Goal: Find specific page/section: Find specific page/section

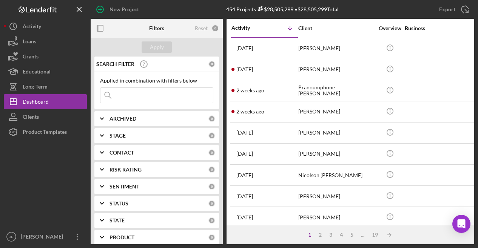
click at [113, 95] on icon at bounding box center [107, 95] width 15 height 15
click at [121, 96] on input at bounding box center [156, 95] width 113 height 15
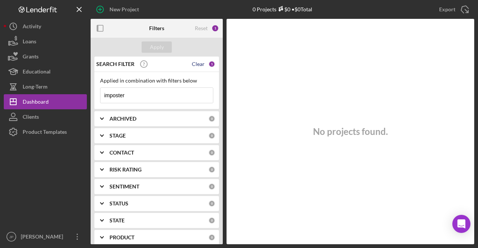
type input "imposter"
click at [193, 63] on div "Clear" at bounding box center [198, 64] width 13 height 6
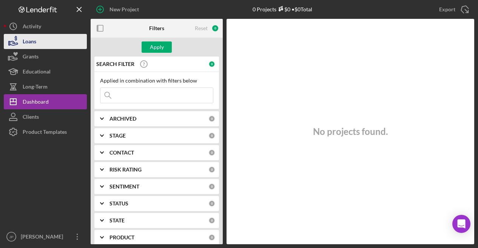
click at [47, 44] on button "Loans" at bounding box center [45, 41] width 83 height 15
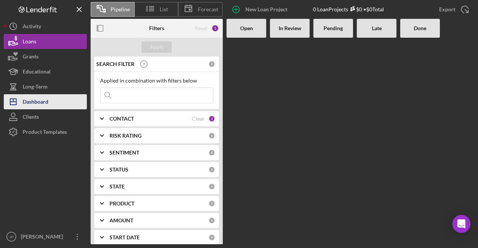
click at [36, 100] on div "Dashboard" at bounding box center [36, 102] width 26 height 17
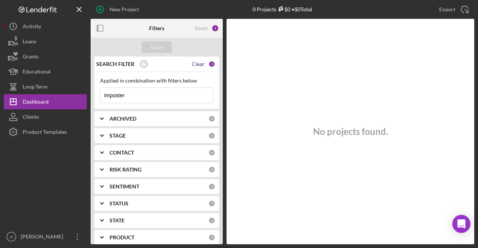
click at [196, 64] on div "Clear" at bounding box center [198, 64] width 13 height 6
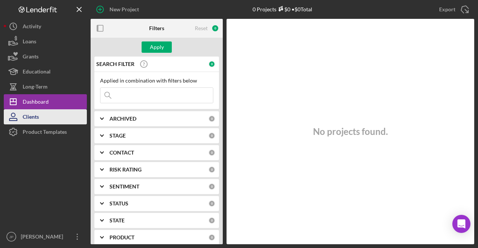
click at [54, 114] on button "Clients" at bounding box center [45, 117] width 83 height 15
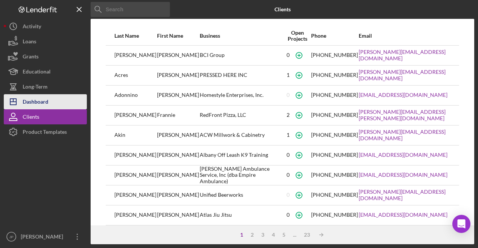
click at [40, 106] on div "Dashboard" at bounding box center [36, 102] width 26 height 17
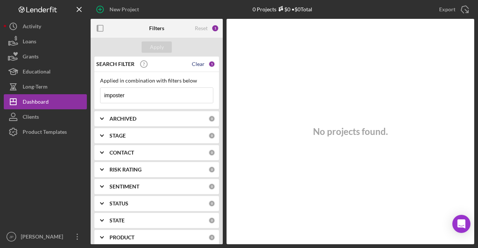
click at [198, 65] on div "Clear" at bounding box center [198, 64] width 13 height 6
click at [169, 94] on input at bounding box center [156, 95] width 113 height 15
type input "imposter"
click at [196, 63] on div "Clear" at bounding box center [198, 64] width 13 height 6
click at [199, 28] on div "Reset" at bounding box center [201, 28] width 13 height 6
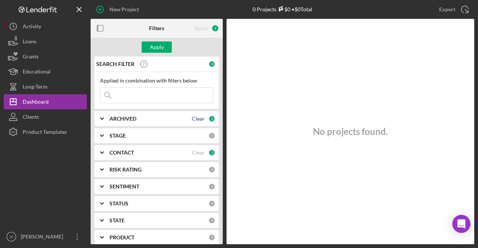
click at [194, 120] on div "Clear" at bounding box center [198, 119] width 13 height 6
click at [193, 152] on div "Clear" at bounding box center [198, 153] width 13 height 6
click at [120, 96] on input at bounding box center [156, 95] width 113 height 15
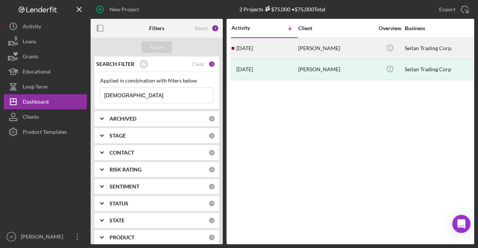
type input "[DEMOGRAPHIC_DATA]"
click at [334, 49] on div "[PERSON_NAME]" at bounding box center [336, 49] width 76 height 20
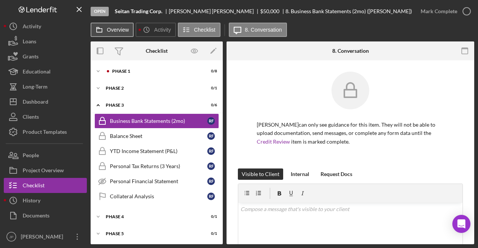
click at [111, 32] on label "Overview" at bounding box center [118, 30] width 22 height 6
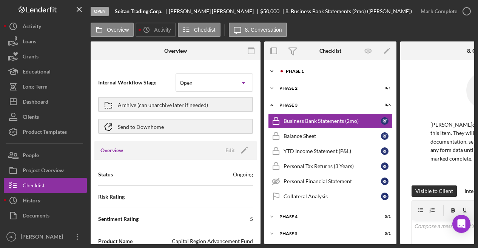
click at [306, 71] on div "Phase 1" at bounding box center [336, 71] width 101 height 5
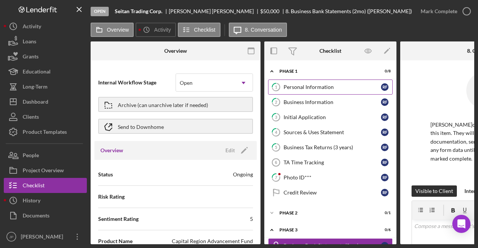
click at [301, 85] on div "Personal Information" at bounding box center [332, 87] width 97 height 6
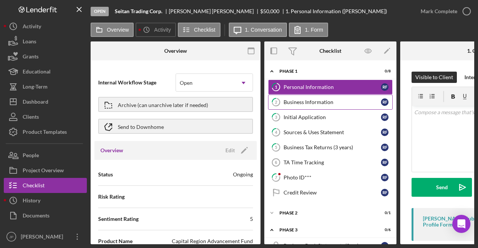
click at [288, 98] on link "2 Business Information R F" at bounding box center [330, 102] width 125 height 15
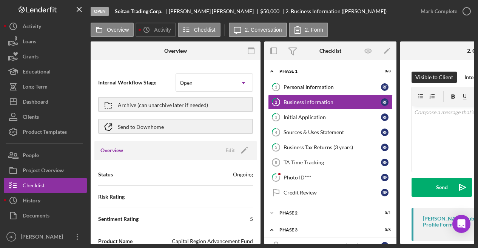
click at [429, 245] on div "Open Seitan Trading Corp. [PERSON_NAME] $50,000 $50,000 2. Business Information…" at bounding box center [239, 124] width 478 height 248
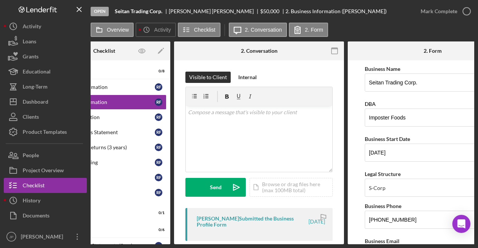
scroll to position [0, 238]
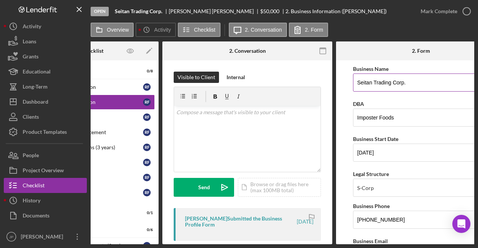
click at [403, 84] on input "Seitan Trading Corp." at bounding box center [421, 83] width 136 height 18
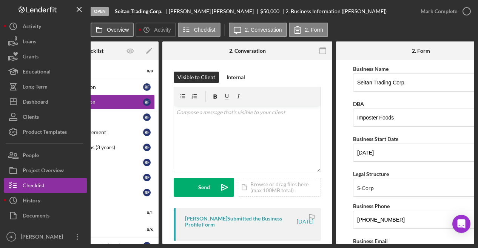
click at [118, 30] on label "Overview" at bounding box center [118, 30] width 22 height 6
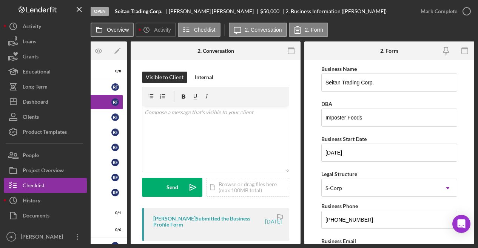
scroll to position [0, 96]
click at [118, 30] on label "Overview" at bounding box center [118, 30] width 22 height 6
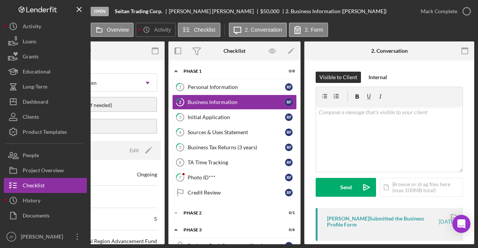
click at [69, 245] on div "Open Seitan Trading Corp. [PERSON_NAME] $50,000 $50,000 2. Business Information…" at bounding box center [239, 124] width 478 height 248
click at [90, 242] on nav "Logo-Reversed Created with Sketch. Icon/Menu Close Icon/Dashboard Dashboard Nav…" at bounding box center [47, 122] width 87 height 245
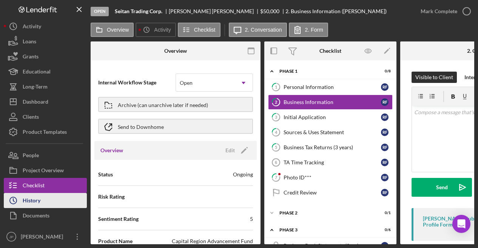
click at [35, 200] on div "History" at bounding box center [32, 201] width 18 height 17
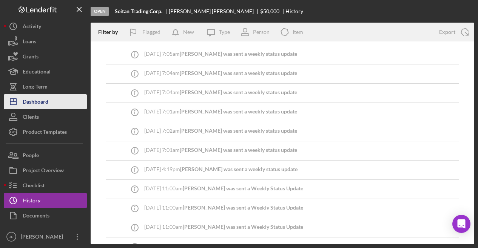
click at [35, 99] on div "Dashboard" at bounding box center [36, 102] width 26 height 17
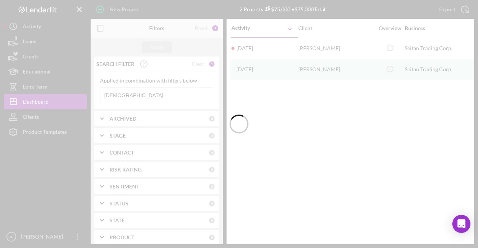
click at [125, 96] on div at bounding box center [239, 124] width 478 height 248
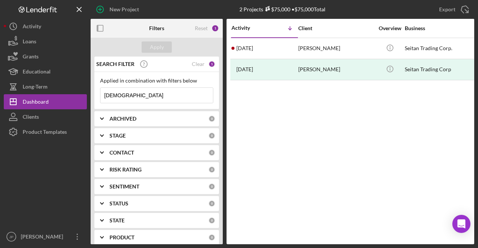
click at [127, 93] on input "[DEMOGRAPHIC_DATA]" at bounding box center [156, 95] width 113 height 15
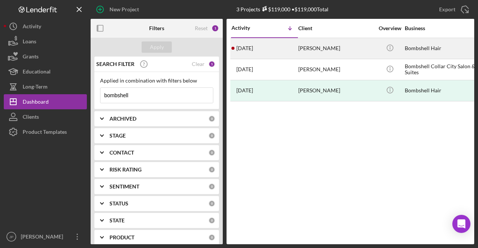
type input "bombshell"
click at [403, 51] on div "Icon/Info" at bounding box center [390, 49] width 28 height 20
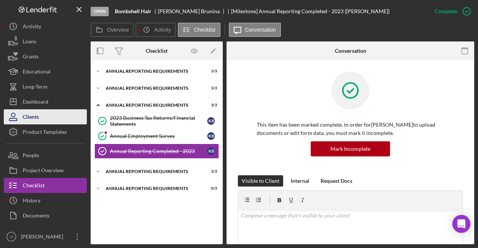
click at [46, 114] on button "Clients" at bounding box center [45, 117] width 83 height 15
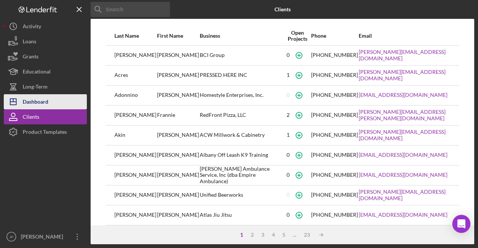
click at [58, 108] on button "Icon/Dashboard Dashboard" at bounding box center [45, 101] width 83 height 15
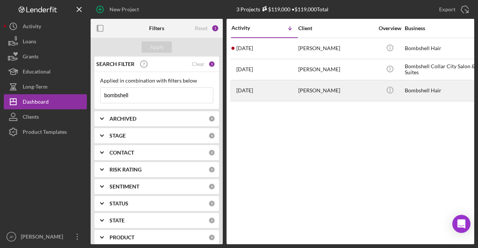
click at [421, 91] on div "Bombshell Hair" at bounding box center [443, 91] width 76 height 20
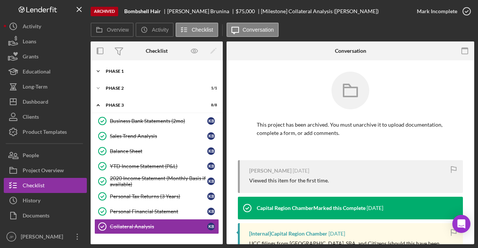
click at [135, 73] on div "Phase 1" at bounding box center [160, 71] width 108 height 5
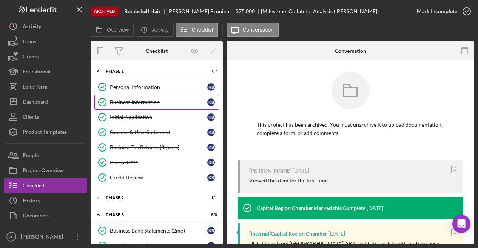
click at [133, 98] on link "Business Information Business Information K B" at bounding box center [156, 102] width 125 height 15
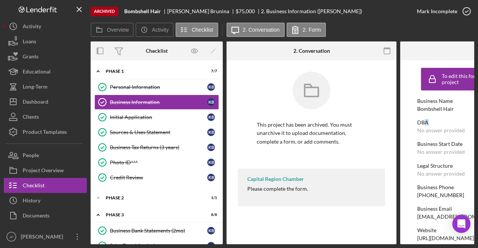
drag, startPoint x: 453, startPoint y: 112, endPoint x: 426, endPoint y: 117, distance: 28.1
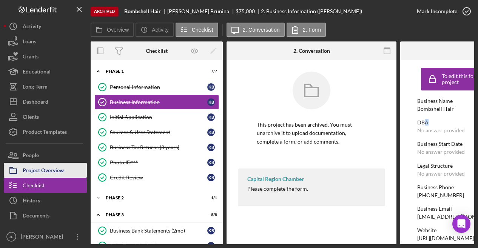
click at [43, 165] on div "Project Overview" at bounding box center [43, 171] width 41 height 17
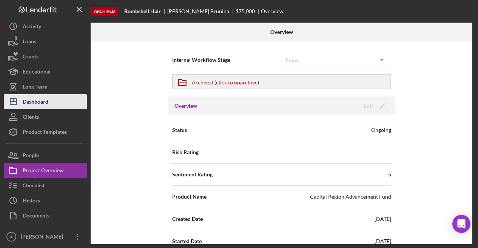
click at [52, 105] on button "Icon/Dashboard Dashboard" at bounding box center [45, 101] width 83 height 15
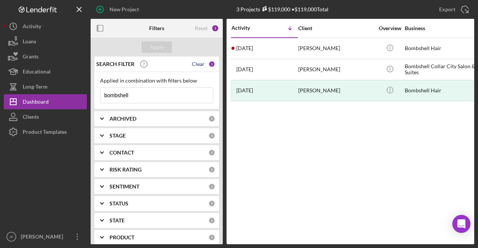
click at [198, 66] on div "Clear" at bounding box center [198, 64] width 13 height 6
click at [150, 94] on input at bounding box center [156, 95] width 113 height 15
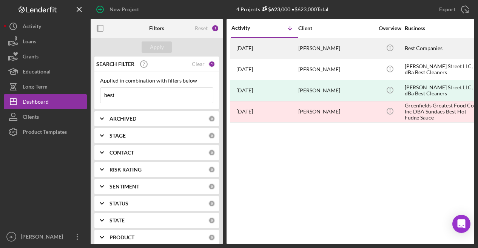
type input "best"
click at [420, 51] on div "Best Companies" at bounding box center [443, 49] width 76 height 20
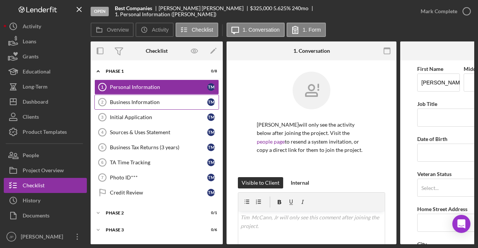
click at [152, 102] on div "Business Information" at bounding box center [158, 102] width 97 height 6
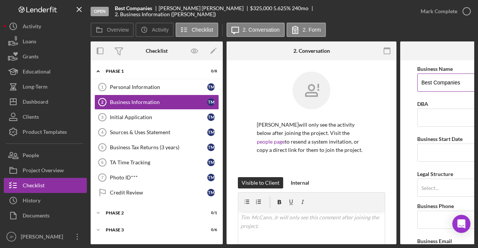
click at [445, 83] on input "Best Companies" at bounding box center [485, 83] width 136 height 18
click at [125, 34] on button "Overview" at bounding box center [112, 30] width 43 height 14
